Goal: Task Accomplishment & Management: Manage account settings

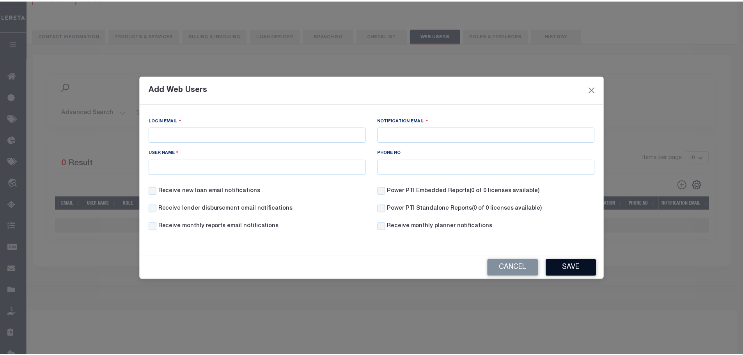
scroll to position [78, 0]
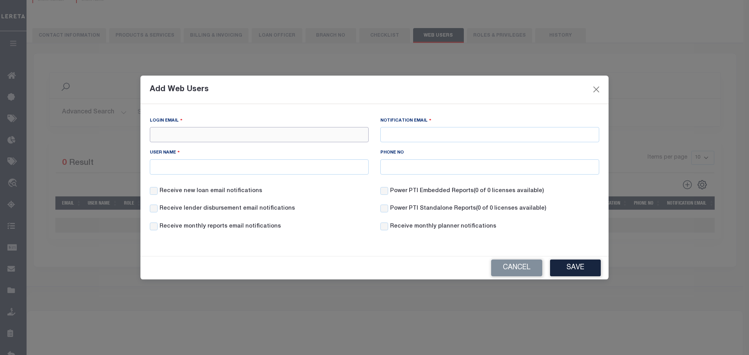
click at [178, 131] on input "Login Email" at bounding box center [259, 134] width 219 height 15
type input "[EMAIL_ADDRESS][DOMAIN_NAME]"
click at [218, 166] on input "User Name" at bounding box center [259, 166] width 219 height 15
type input "[PERSON_NAME].[PERSON_NAME]"
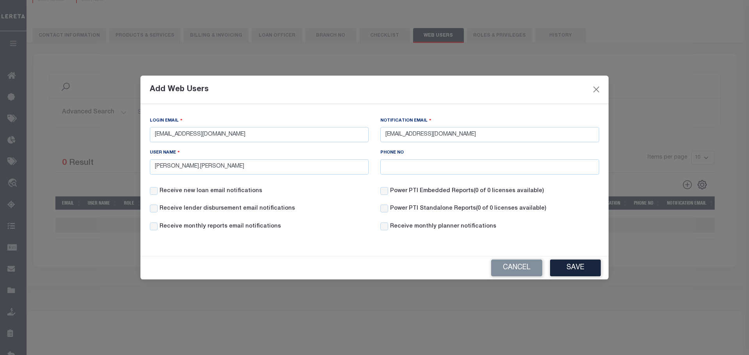
click at [216, 191] on label "Receive new loan email notifications" at bounding box center [210, 191] width 103 height 9
click at [158, 191] on input "Receive new loan email notifications" at bounding box center [154, 191] width 8 height 8
checkbox input "true"
click at [204, 206] on label "Receive lender disbursement email notifications" at bounding box center [226, 209] width 135 height 9
click at [158, 206] on input "Receive lender disbursement email notifications" at bounding box center [154, 209] width 8 height 8
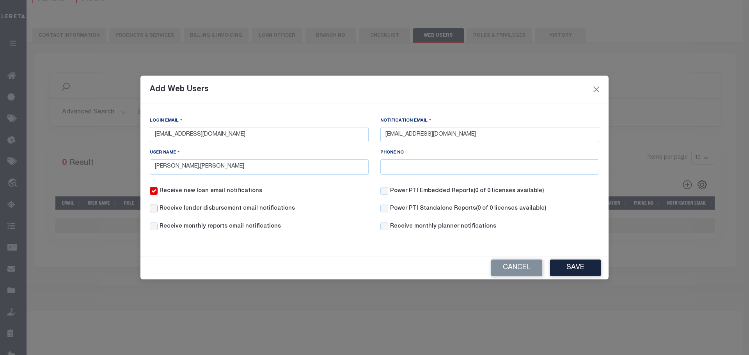
checkbox input "true"
click at [198, 221] on div "Receive lender disbursement email notifications" at bounding box center [259, 214] width 230 height 18
click at [197, 227] on label "Receive monthly reports email notifications" at bounding box center [219, 227] width 121 height 9
click at [158, 227] on input "Receive monthly reports email notifications" at bounding box center [154, 227] width 8 height 8
checkbox input "true"
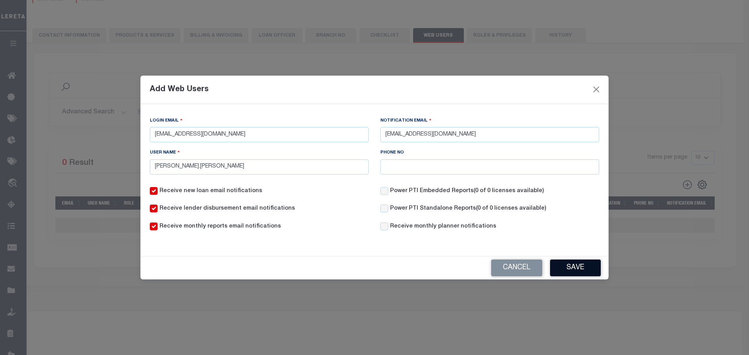
click at [581, 266] on button "Save" at bounding box center [575, 268] width 51 height 17
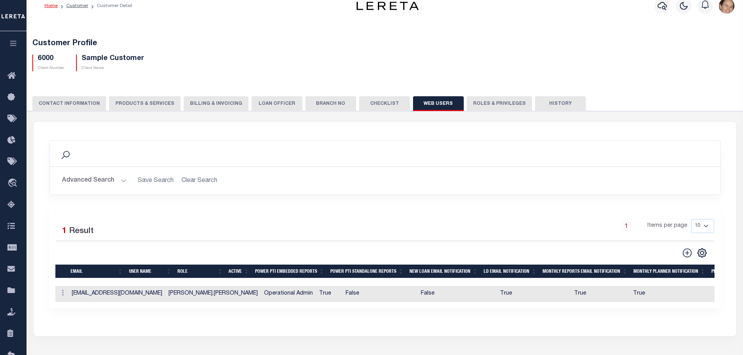
scroll to position [6, 0]
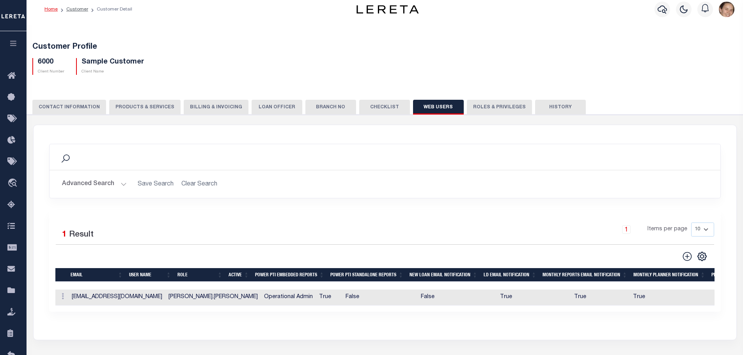
click at [474, 106] on button "Roles & Privileges" at bounding box center [499, 107] width 65 height 15
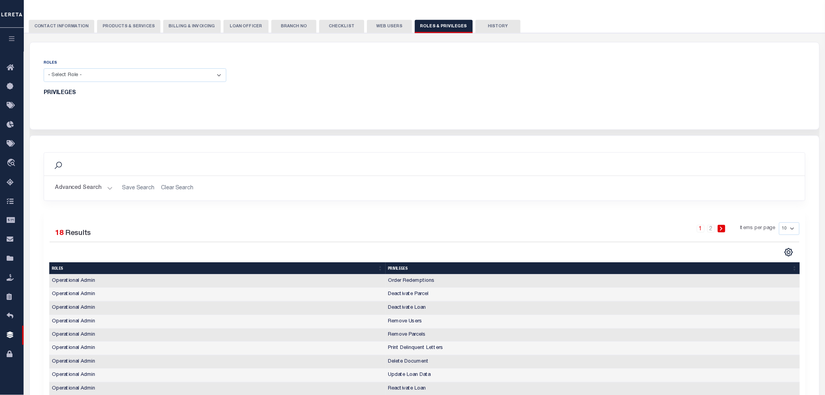
scroll to position [84, 0]
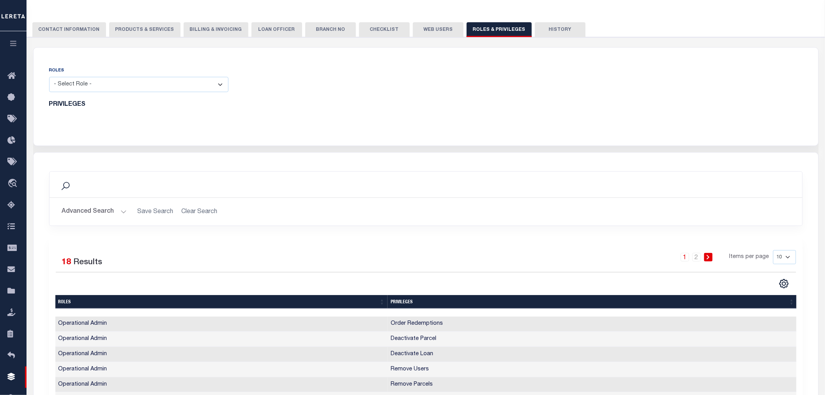
click at [222, 86] on select "- Select Role - Loan Officer Loan Servicer Operational Admin View Only" at bounding box center [139, 84] width 180 height 15
click at [150, 86] on select "- Select Role - Loan Officer Loan Servicer Operational Admin View Only" at bounding box center [139, 84] width 180 height 15
select select "e7424ca9-b011-446d-af24-dbd397e3cc41"
click at [49, 77] on select "- Select Role - Loan Officer Loan Servicer Operational Admin View Only" at bounding box center [139, 84] width 180 height 15
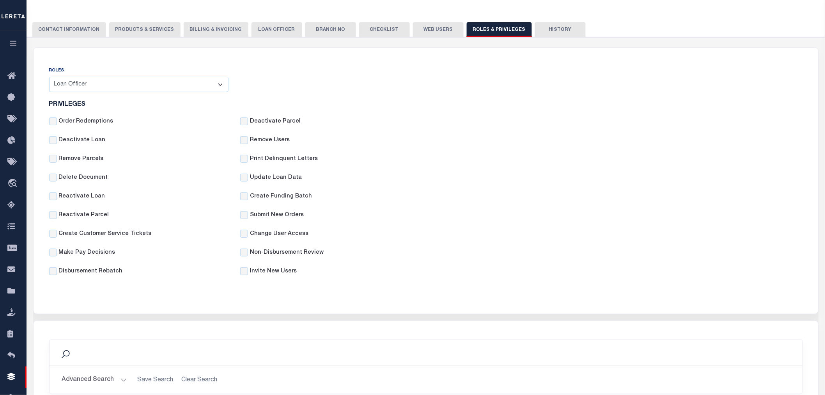
click at [291, 178] on label "Update Loan Data" at bounding box center [276, 178] width 52 height 9
click at [248, 178] on input "Update Loan Data" at bounding box center [244, 178] width 8 height 8
checkbox input "true"
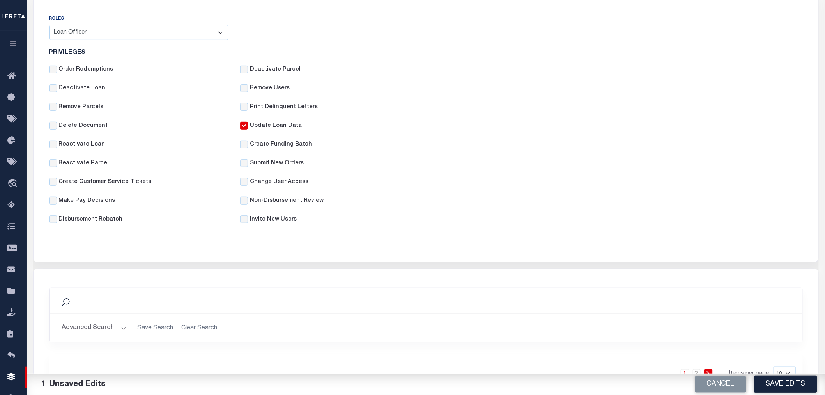
scroll to position [142, 0]
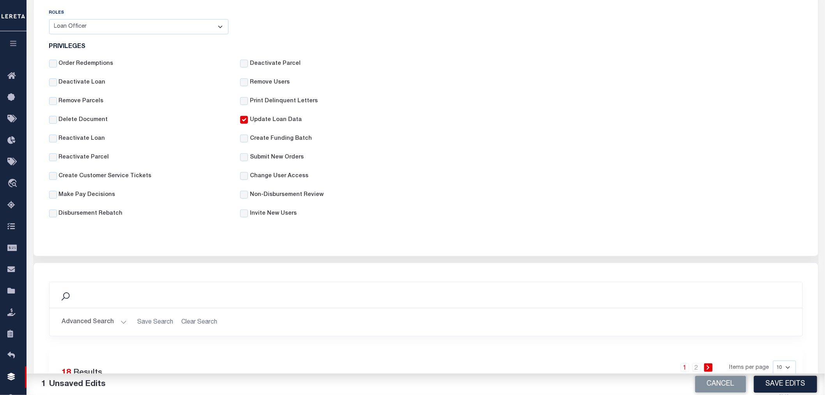
click at [14, 44] on icon "button" at bounding box center [13, 43] width 9 height 7
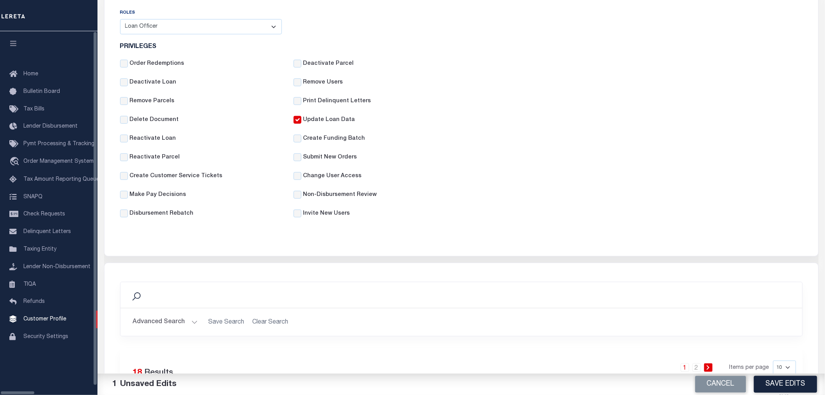
scroll to position [0, 0]
